Goal: Task Accomplishment & Management: Complete application form

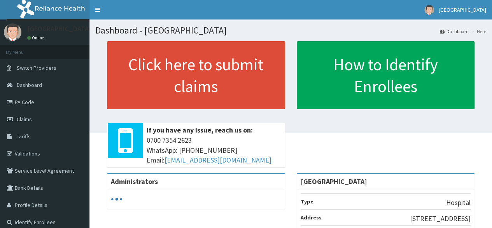
click at [240, 116] on p at bounding box center [196, 114] width 178 height 10
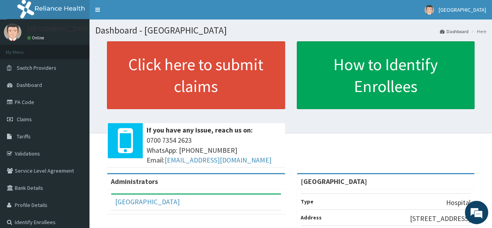
click at [41, 121] on link "Claims" at bounding box center [45, 119] width 90 height 17
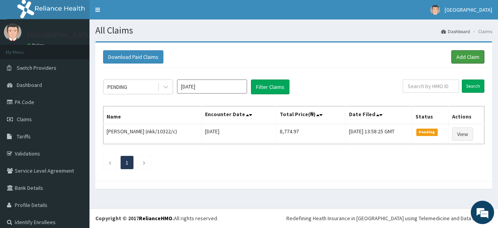
click at [458, 53] on link "Add Claim" at bounding box center [468, 56] width 33 height 13
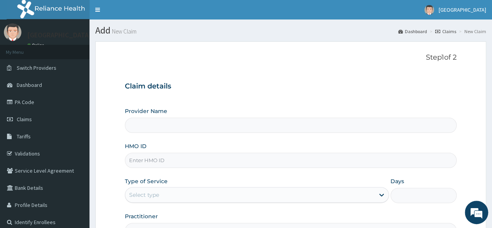
type input "[GEOGRAPHIC_DATA]"
click at [171, 160] on input "HMO ID" at bounding box center [291, 160] width 332 height 15
type input "PRS/10247/b"
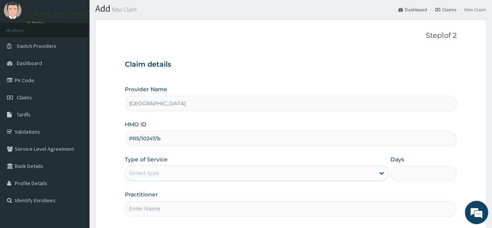
scroll to position [23, 0]
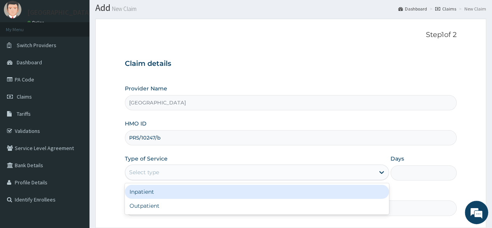
click at [178, 208] on div "Outpatient" at bounding box center [257, 206] width 264 height 14
type input "1"
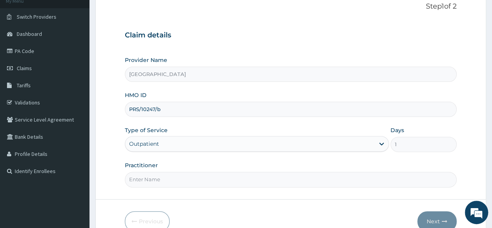
scroll to position [54, 0]
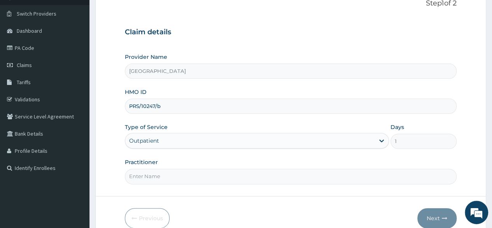
click at [195, 174] on input "Practitioner" at bounding box center [291, 176] width 332 height 15
type input "DR OPARA"
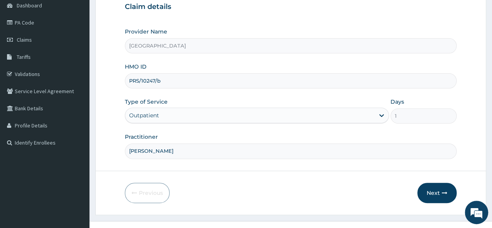
scroll to position [90, 0]
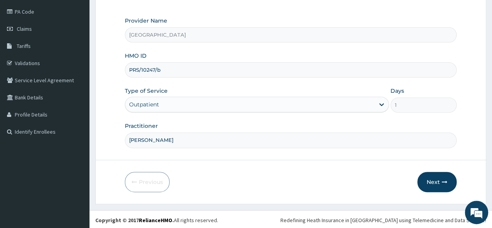
click at [434, 185] on button "Next" at bounding box center [437, 182] width 39 height 20
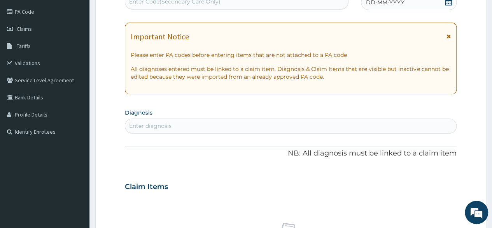
scroll to position [0, 0]
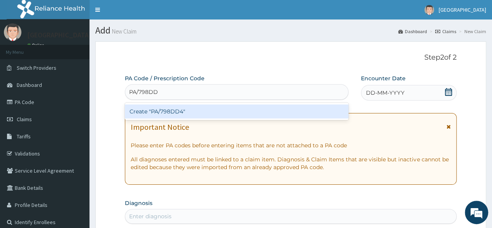
type input "PA/798DD4"
click at [212, 111] on div "Create "PA/798DD4"" at bounding box center [236, 111] width 223 height 14
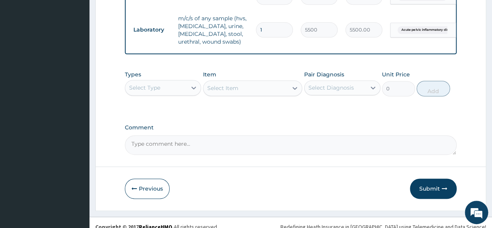
scroll to position [502, 0]
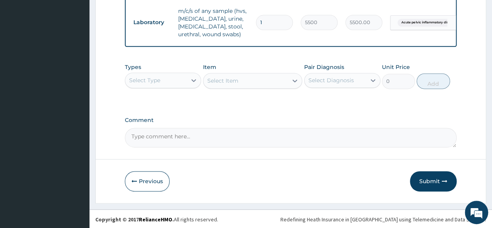
click at [424, 180] on button "Submit" at bounding box center [433, 181] width 47 height 20
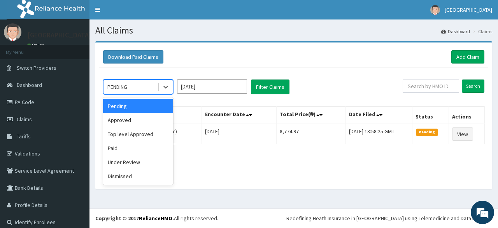
click at [141, 117] on div "Approved" at bounding box center [138, 120] width 70 height 14
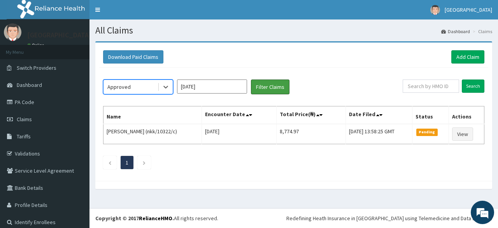
click at [274, 87] on button "Filter Claims" at bounding box center [270, 86] width 39 height 15
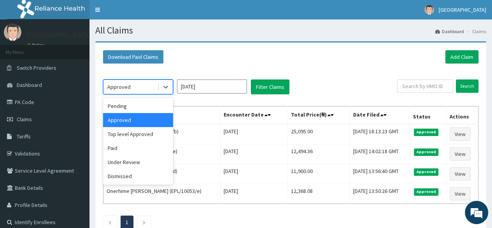
click at [149, 162] on div "Under Review" at bounding box center [138, 162] width 70 height 14
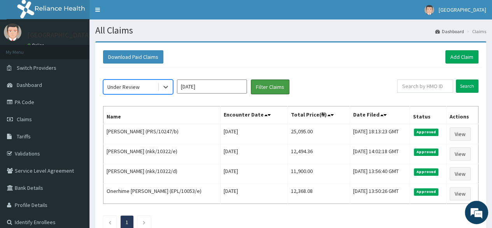
click at [271, 87] on button "Filter Claims" at bounding box center [270, 86] width 39 height 15
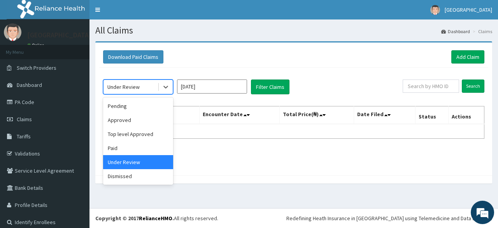
click at [152, 138] on div "Top level Approved" at bounding box center [138, 134] width 70 height 14
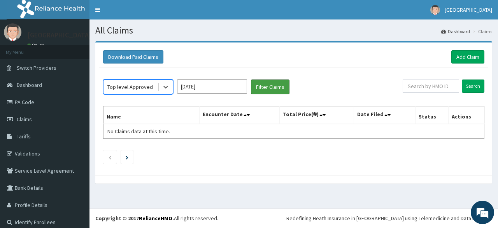
click at [273, 87] on button "Filter Claims" at bounding box center [270, 86] width 39 height 15
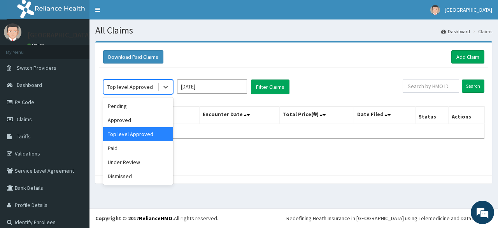
click at [153, 106] on div "Pending" at bounding box center [138, 106] width 70 height 14
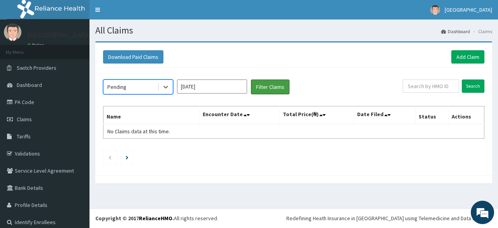
click at [269, 88] on button "Filter Claims" at bounding box center [270, 86] width 39 height 15
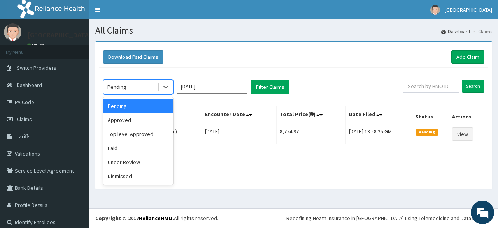
click at [153, 119] on div "Approved" at bounding box center [138, 120] width 70 height 14
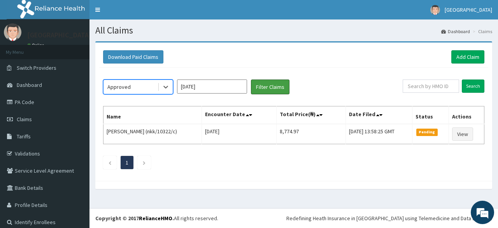
click at [266, 88] on button "Filter Claims" at bounding box center [270, 86] width 39 height 15
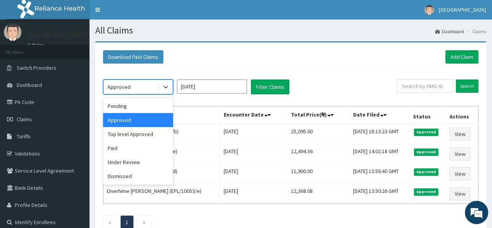
click at [162, 132] on div "Top level Approved" at bounding box center [138, 134] width 70 height 14
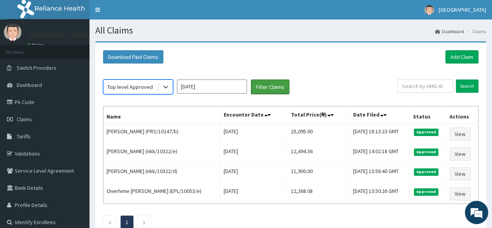
click at [272, 84] on button "Filter Claims" at bounding box center [270, 86] width 39 height 15
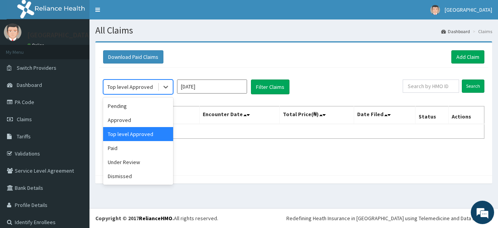
click at [150, 150] on div "Paid" at bounding box center [138, 148] width 70 height 14
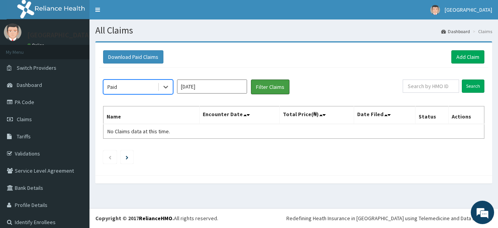
click at [266, 91] on button "Filter Claims" at bounding box center [270, 86] width 39 height 15
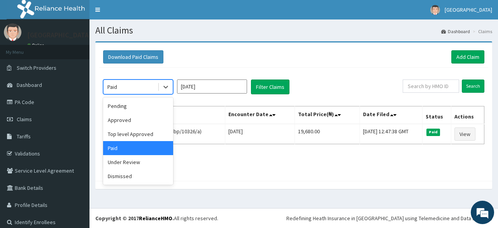
click at [147, 163] on div "Under Review" at bounding box center [138, 162] width 70 height 14
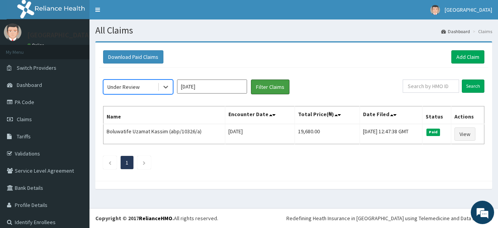
click at [271, 88] on button "Filter Claims" at bounding box center [270, 86] width 39 height 15
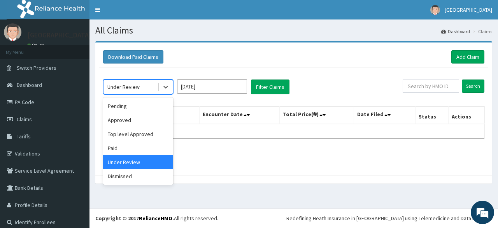
click at [150, 181] on div "Dismissed" at bounding box center [138, 176] width 70 height 14
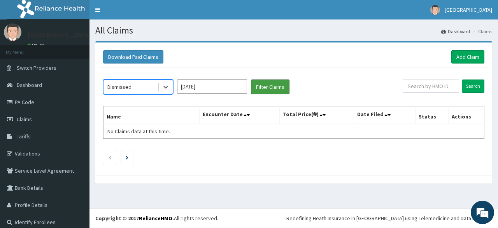
click at [265, 88] on button "Filter Claims" at bounding box center [270, 86] width 39 height 15
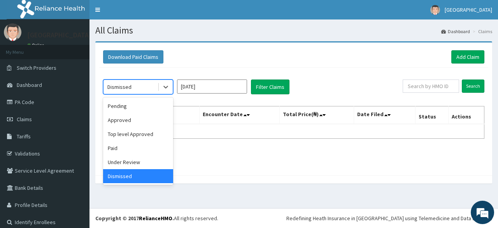
click at [151, 108] on div "Pending" at bounding box center [138, 106] width 70 height 14
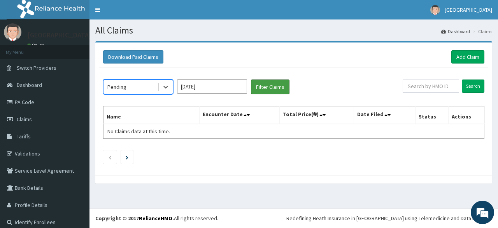
click at [265, 86] on button "Filter Claims" at bounding box center [270, 86] width 39 height 15
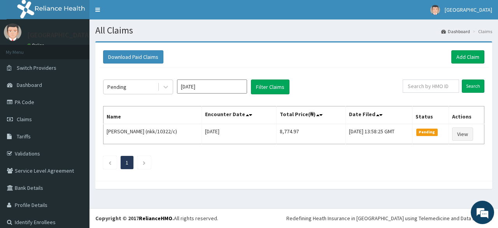
click at [145, 162] on icon "Next page" at bounding box center [144, 162] width 4 height 5
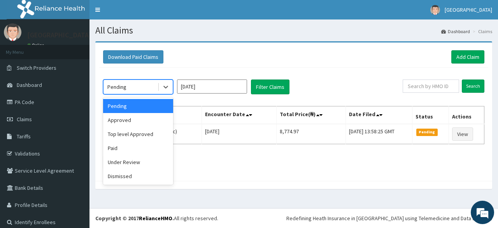
click at [149, 120] on div "Approved" at bounding box center [138, 120] width 70 height 14
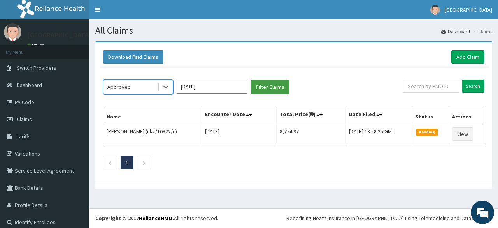
click at [271, 87] on button "Filter Claims" at bounding box center [270, 86] width 39 height 15
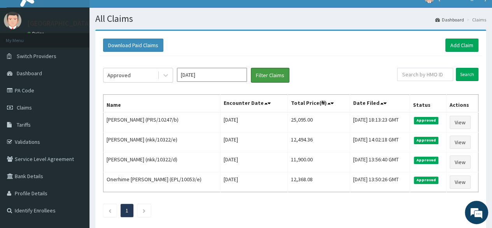
scroll to position [24, 0]
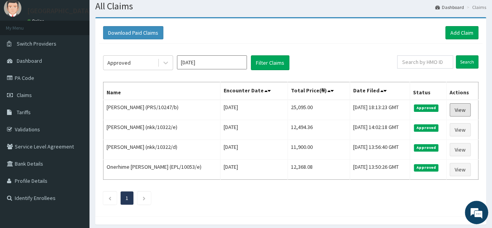
click at [465, 111] on link "View" at bounding box center [460, 109] width 21 height 13
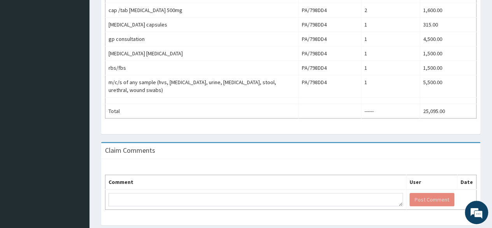
scroll to position [302, 0]
click at [182, 193] on textarea at bounding box center [256, 199] width 295 height 13
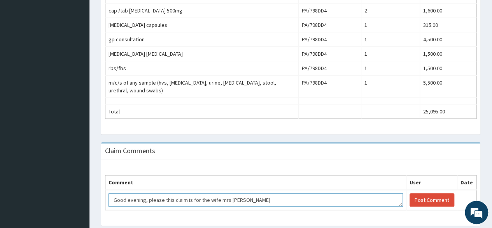
click at [222, 193] on textarea "Good evening, please this claim is for the wife mrs Sophia" at bounding box center [256, 199] width 295 height 13
click at [256, 193] on textarea "Good evening, please this claim is for the wife Mrs Sophia" at bounding box center [256, 199] width 295 height 13
type textarea "G"
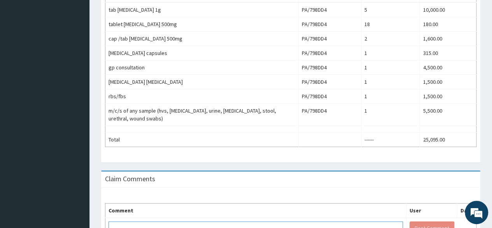
scroll to position [274, 0]
click at [176, 221] on textarea at bounding box center [256, 227] width 295 height 13
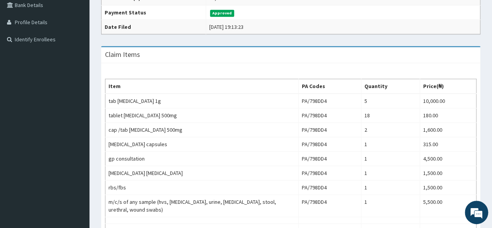
scroll to position [315, 0]
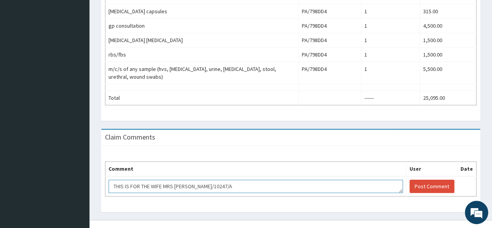
type textarea "THIS IS FOR THE WIFE MRS SOPHIA PRS/10247/A"
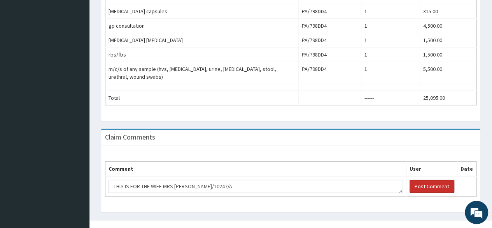
click at [426, 179] on button "Post Comment" at bounding box center [432, 185] width 45 height 13
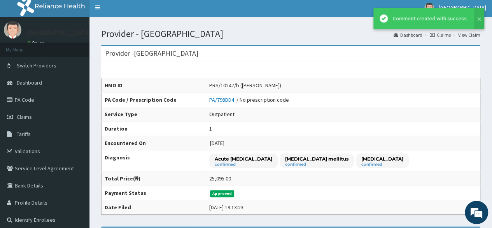
scroll to position [0, 0]
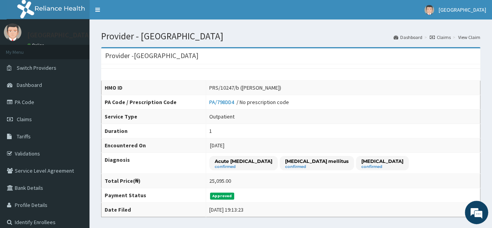
click at [51, 122] on link "Claims" at bounding box center [45, 119] width 90 height 17
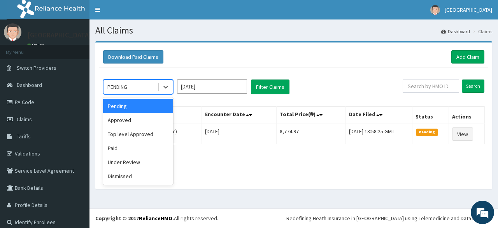
click at [151, 120] on div "Approved" at bounding box center [138, 120] width 70 height 14
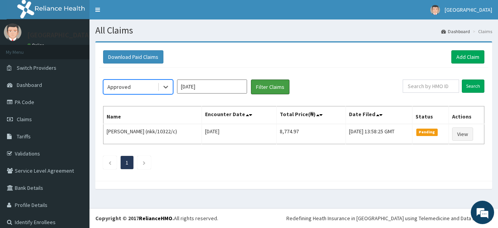
click at [273, 84] on button "Filter Claims" at bounding box center [270, 86] width 39 height 15
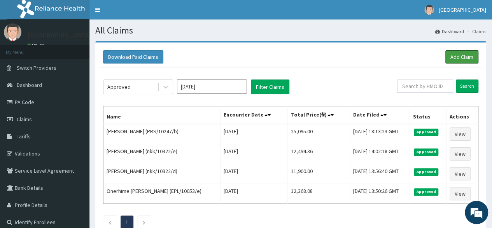
click at [464, 55] on link "Add Claim" at bounding box center [462, 56] width 33 height 13
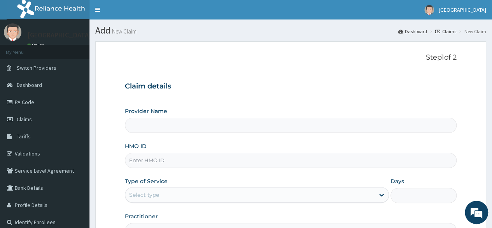
click at [204, 161] on input "HMO ID" at bounding box center [291, 160] width 332 height 15
type input "[GEOGRAPHIC_DATA]"
type input "PRS/10247/a"
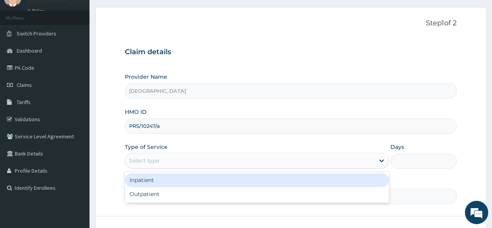
scroll to position [36, 0]
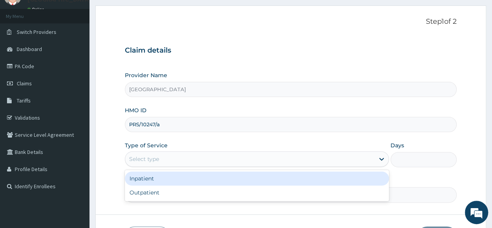
click at [211, 196] on div "Outpatient" at bounding box center [257, 192] width 264 height 14
type input "1"
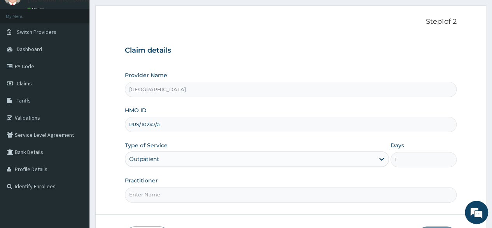
click at [187, 195] on input "Practitioner" at bounding box center [291, 194] width 332 height 15
type input "[PERSON_NAME]"
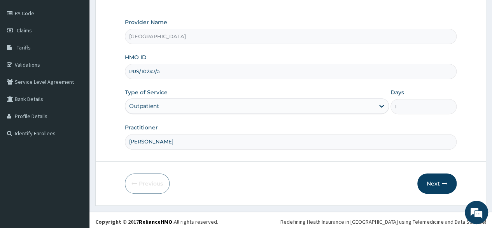
scroll to position [90, 0]
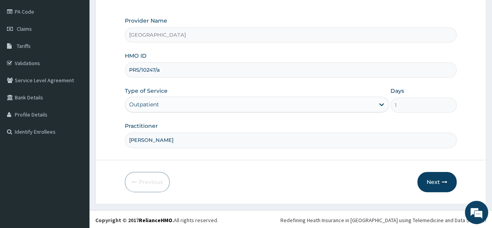
click at [438, 178] on button "Next" at bounding box center [437, 182] width 39 height 20
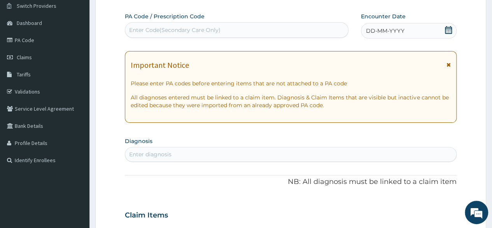
scroll to position [25, 0]
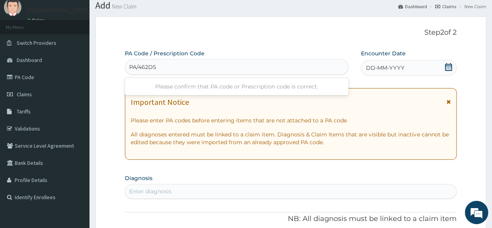
type input "PA/462D52"
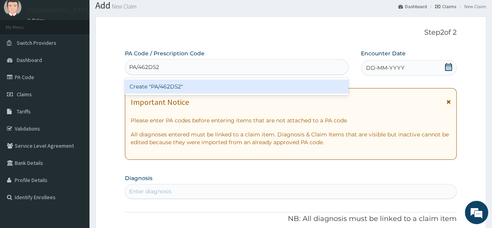
click at [208, 84] on div "Create "PA/462D52"" at bounding box center [236, 86] width 223 height 14
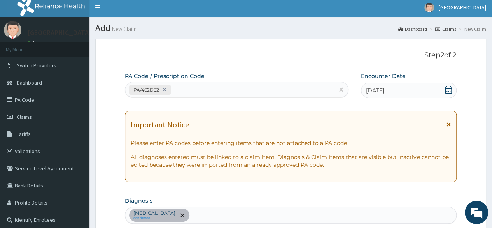
scroll to position [0, 0]
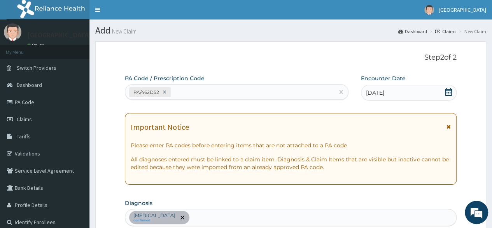
click at [450, 127] on icon at bounding box center [449, 126] width 4 height 5
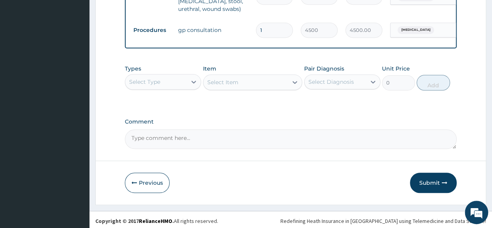
scroll to position [356, 0]
click at [227, 143] on textarea "Comment" at bounding box center [291, 139] width 332 height 19
type textarea "THIS CLAIM IS FOR THE HUSBAND MR SAM"
click at [146, 191] on button "Previous" at bounding box center [147, 183] width 45 height 20
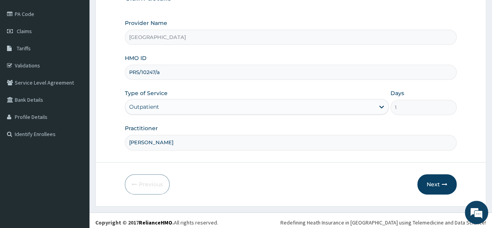
scroll to position [90, 0]
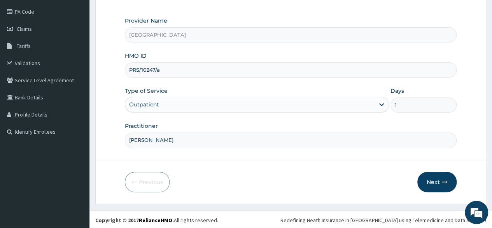
click at [435, 183] on button "Next" at bounding box center [437, 182] width 39 height 20
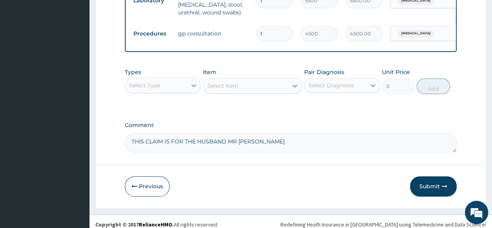
scroll to position [440, 0]
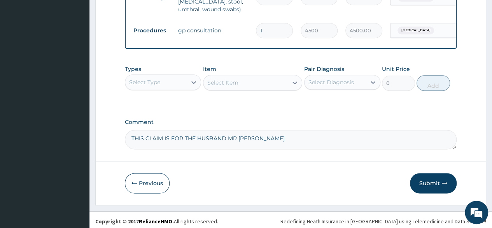
click at [269, 145] on textarea "THIS CLAIM IS FOR THE HUSBAND MR SAM" at bounding box center [291, 139] width 332 height 19
type textarea "THIS CLAIM IS FOR THE HUSBAND MR SAMSON PRS/10247/A"
click at [426, 189] on button "Submit" at bounding box center [433, 183] width 47 height 20
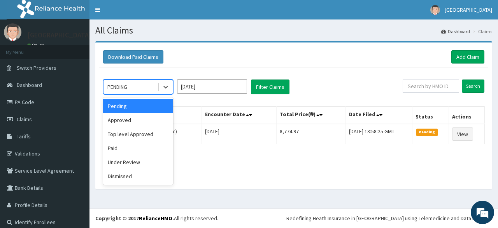
click at [146, 118] on div "Approved" at bounding box center [138, 120] width 70 height 14
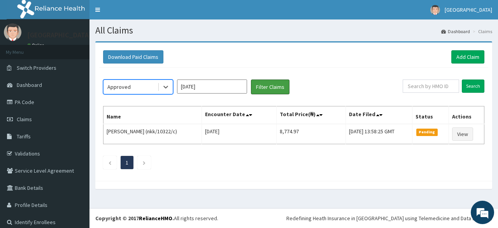
click at [269, 85] on button "Filter Claims" at bounding box center [270, 86] width 39 height 15
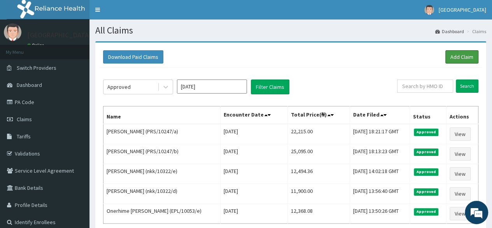
click at [468, 55] on link "Add Claim" at bounding box center [462, 56] width 33 height 13
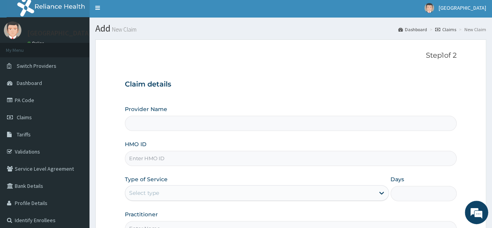
type input "[GEOGRAPHIC_DATA]"
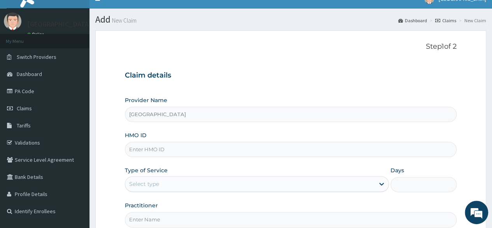
scroll to position [11, 0]
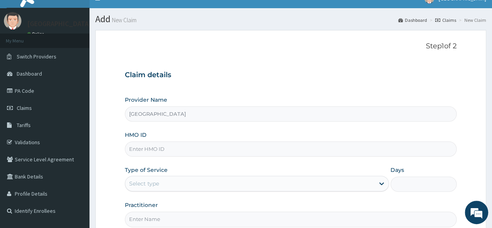
click at [203, 150] on input "HMO ID" at bounding box center [291, 148] width 332 height 15
type input "epl/10097/a"
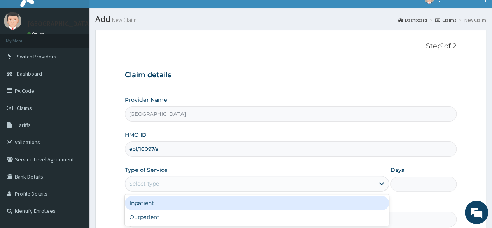
click at [183, 219] on div "Outpatient" at bounding box center [257, 217] width 264 height 14
type input "1"
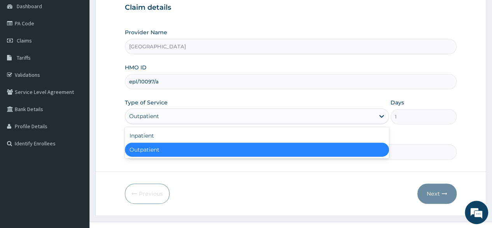
scroll to position [79, 0]
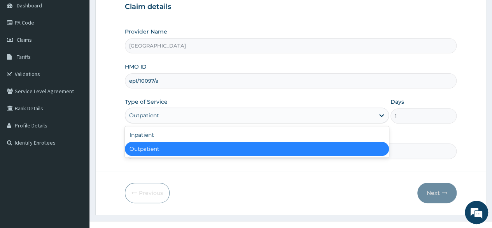
click at [221, 189] on div "Previous Next" at bounding box center [291, 193] width 332 height 20
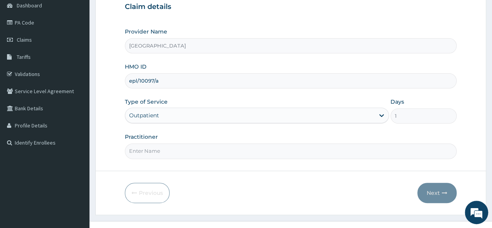
click at [205, 150] on input "Practitioner" at bounding box center [291, 150] width 332 height 15
type input "[PERSON_NAME]"
click at [437, 190] on button "Next" at bounding box center [437, 193] width 39 height 20
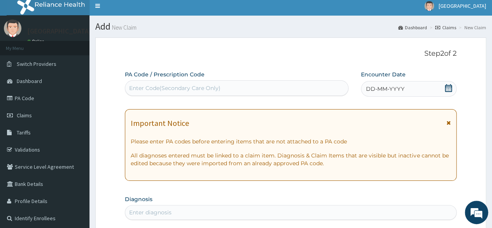
scroll to position [0, 0]
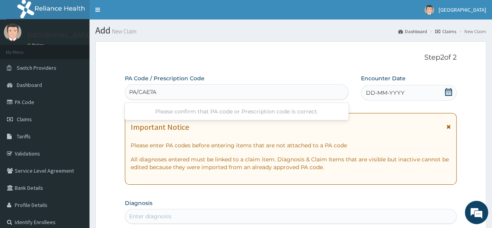
type input "PA/CAE7A2"
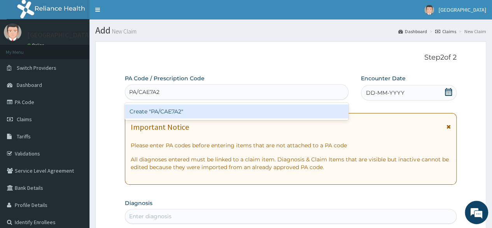
click at [193, 113] on div "Create "PA/CAE7A2"" at bounding box center [236, 111] width 223 height 14
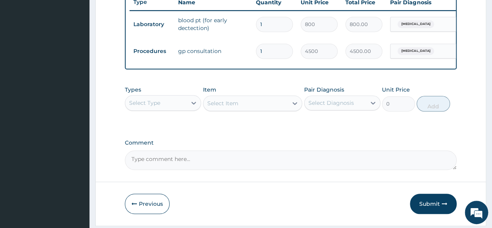
scroll to position [300, 0]
click at [425, 211] on button "Submit" at bounding box center [433, 203] width 47 height 20
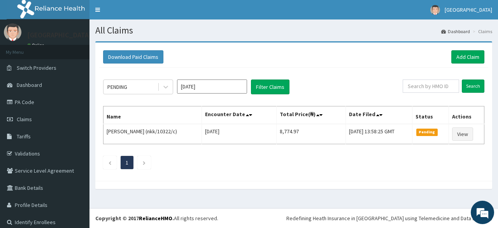
click at [57, 155] on link "Validations" at bounding box center [45, 153] width 90 height 17
click at [461, 55] on link "Add Claim" at bounding box center [468, 56] width 33 height 13
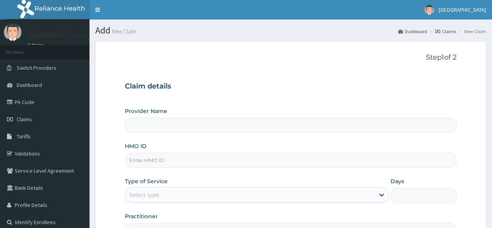
type input "[GEOGRAPHIC_DATA]"
click at [193, 157] on input "HMO ID" at bounding box center [291, 160] width 332 height 15
type input "DMF/10013/A"
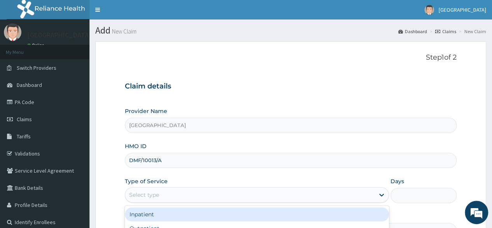
click at [167, 192] on div "Select type" at bounding box center [250, 194] width 250 height 12
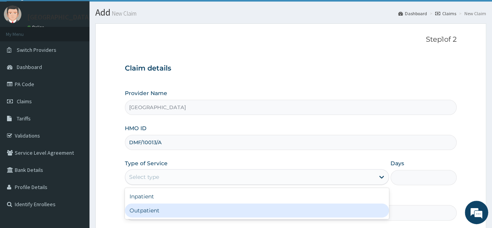
scroll to position [19, 0]
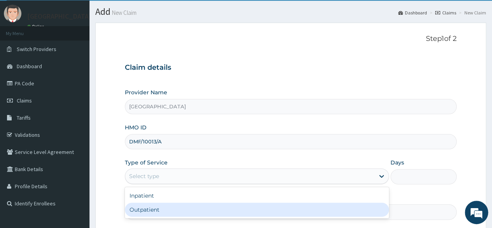
click at [206, 213] on div "Outpatient" at bounding box center [257, 209] width 264 height 14
type input "1"
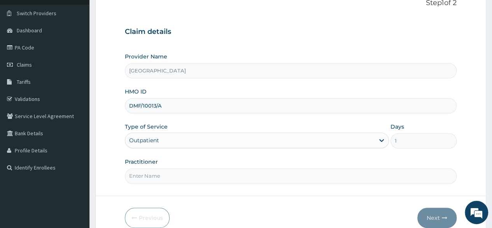
scroll to position [57, 0]
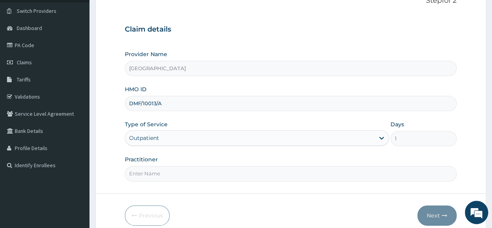
click at [224, 174] on input "Practitioner" at bounding box center [291, 173] width 332 height 15
type input "DR OPARA"
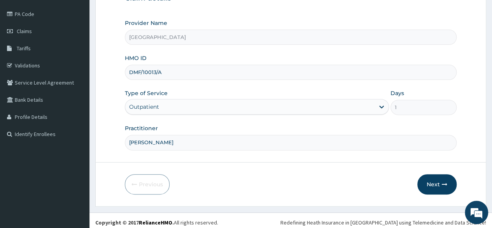
scroll to position [90, 0]
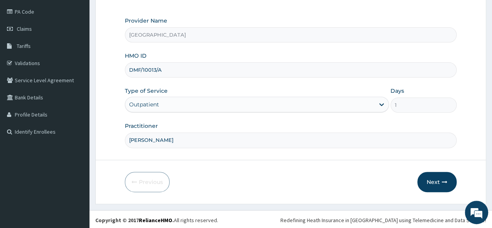
click at [434, 184] on button "Next" at bounding box center [437, 182] width 39 height 20
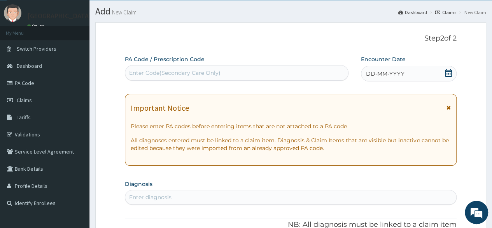
scroll to position [17, 0]
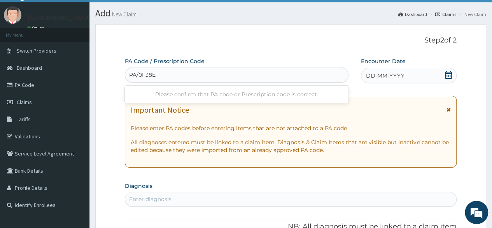
type input "PA/0F38E4"
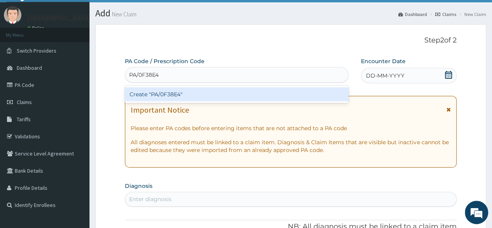
click at [234, 90] on div "Create "PA/0F38E4"" at bounding box center [236, 94] width 223 height 14
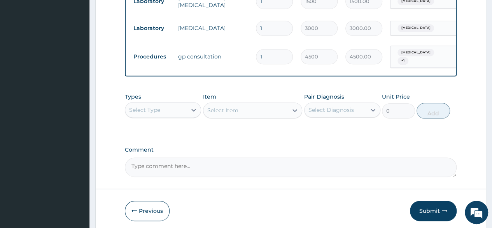
scroll to position [463, 0]
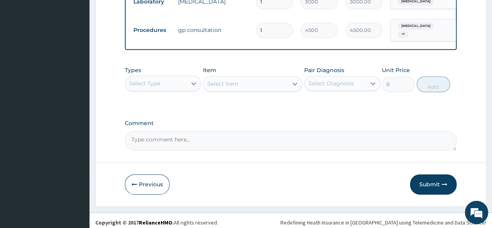
click at [425, 182] on button "Submit" at bounding box center [433, 184] width 47 height 20
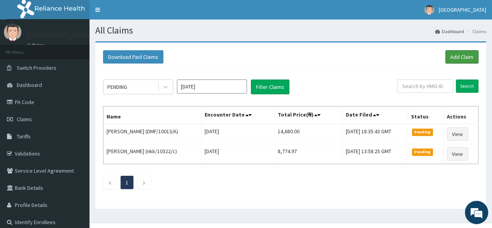
click at [459, 56] on link "Add Claim" at bounding box center [462, 56] width 33 height 13
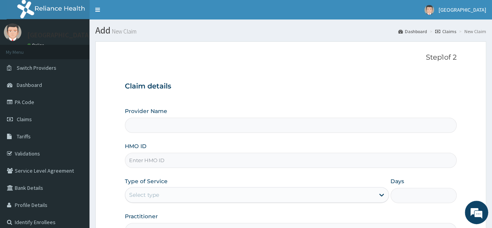
click at [158, 158] on input "HMO ID" at bounding box center [291, 160] width 332 height 15
type input "[GEOGRAPHIC_DATA]"
type input "P"
click at [167, 162] on input "HMO ID" at bounding box center [291, 160] width 332 height 15
